Goal: Information Seeking & Learning: Learn about a topic

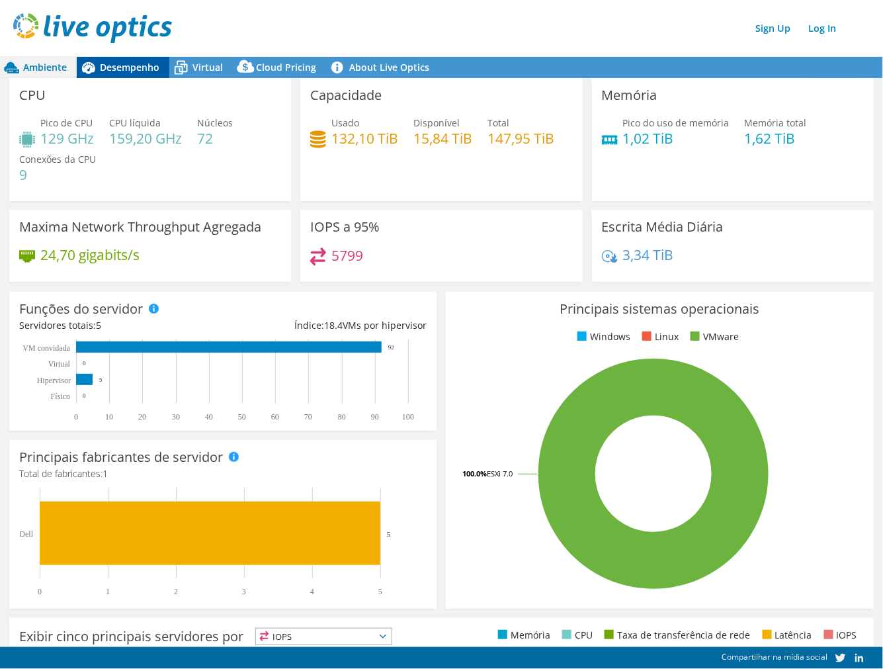
click at [119, 64] on span "Desempenho" at bounding box center [130, 67] width 60 height 13
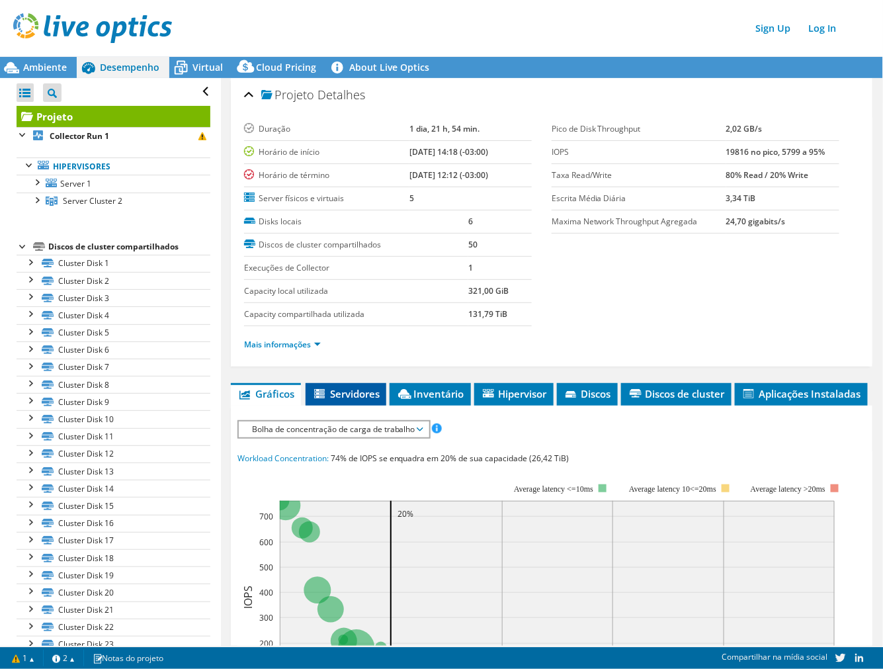
click at [353, 394] on span "Servidores" at bounding box center [345, 393] width 67 height 13
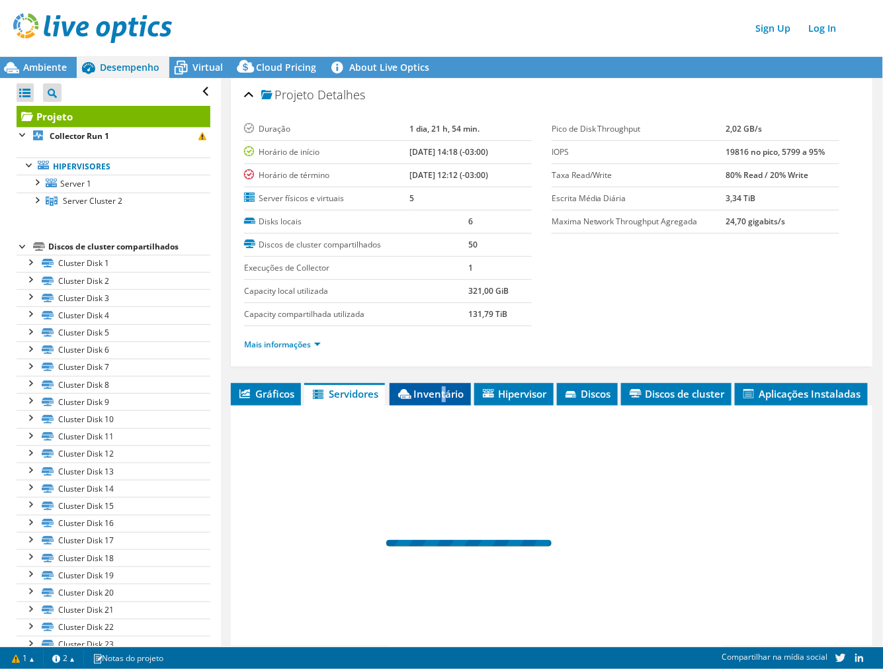
click at [445, 391] on span "Inventário" at bounding box center [430, 393] width 68 height 13
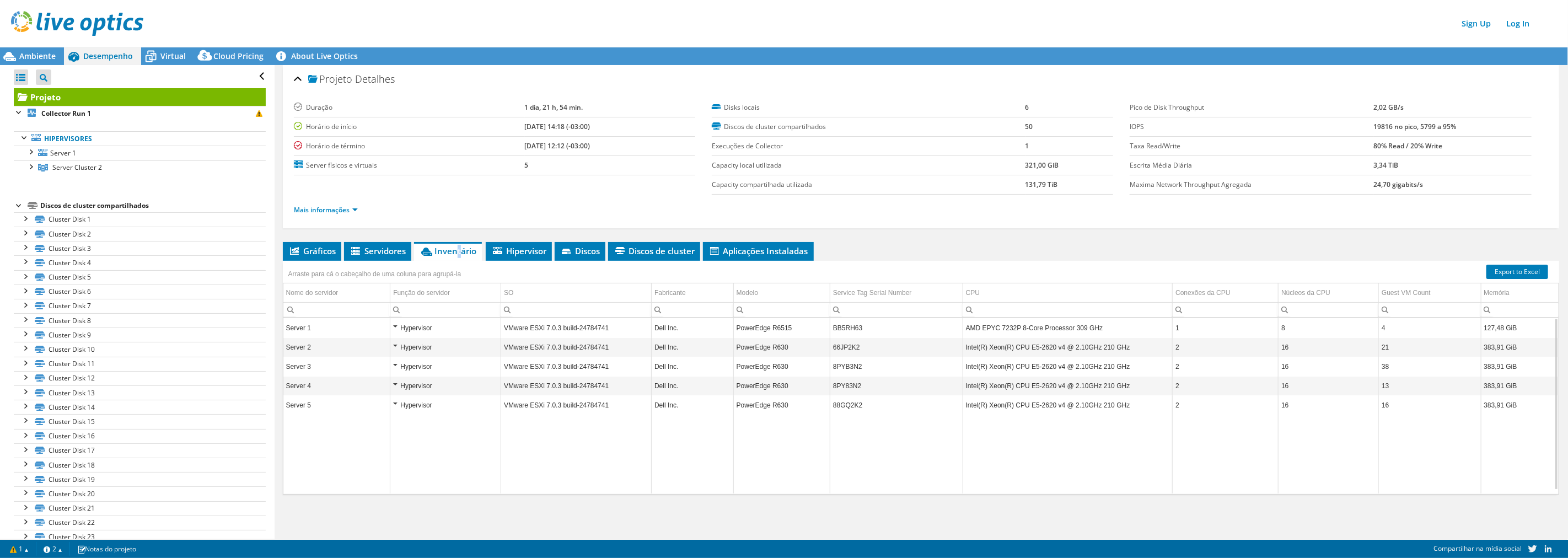
drag, startPoint x: 1401, startPoint y: 492, endPoint x: 1442, endPoint y: 491, distance: 41.0
click at [736, 491] on div "Server 1 Hypervisor VMware ESXi 7.0.3 build-24784741 Dell Inc. PowerEdge R6515 …" at bounding box center [921, 406] width 1275 height 176
